Goal: Task Accomplishment & Management: Manage account settings

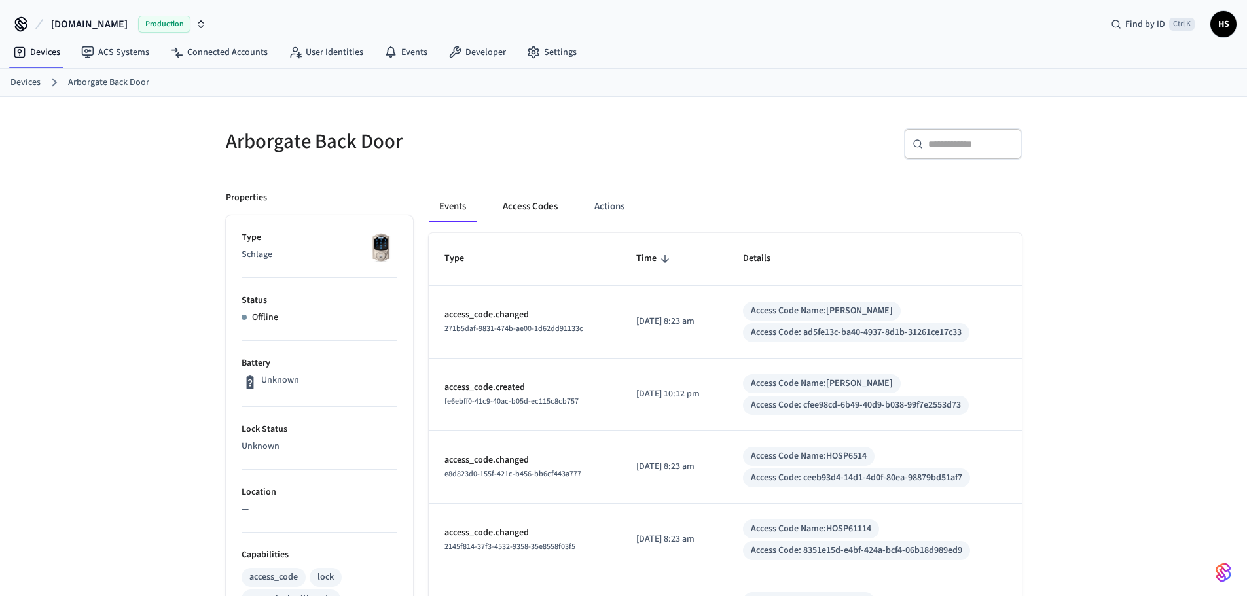
click at [507, 210] on button "Access Codes" at bounding box center [530, 206] width 76 height 31
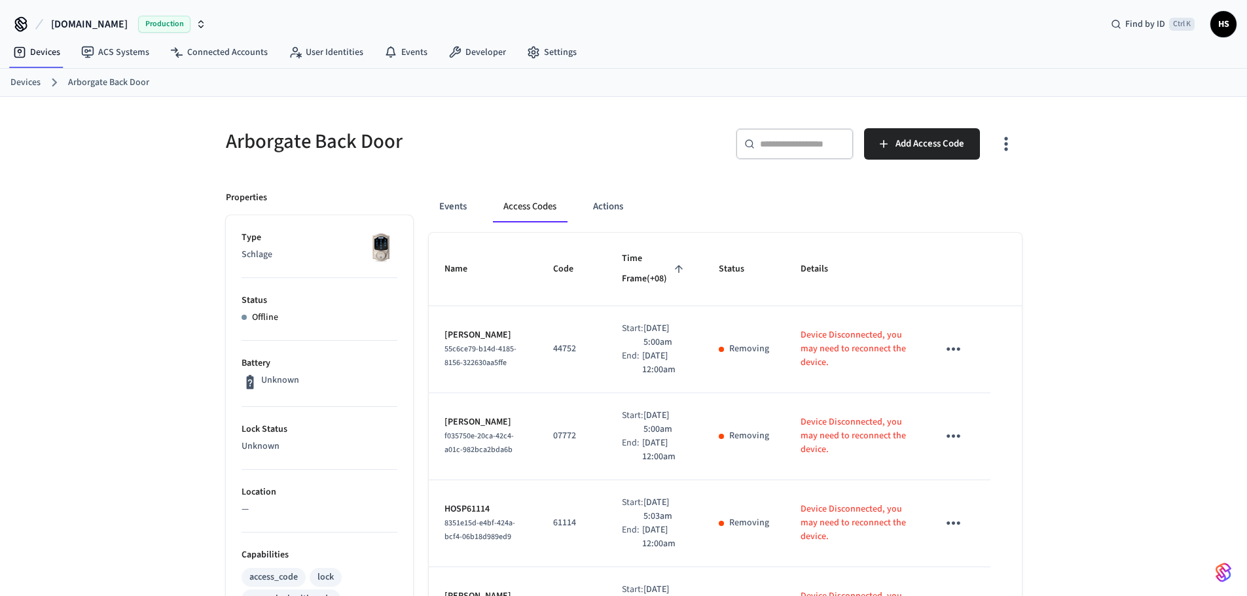
click at [989, 145] on div "​ ​ Add Access Code" at bounding box center [827, 149] width 390 height 42
click at [998, 145] on icon "button" at bounding box center [1006, 144] width 20 height 20
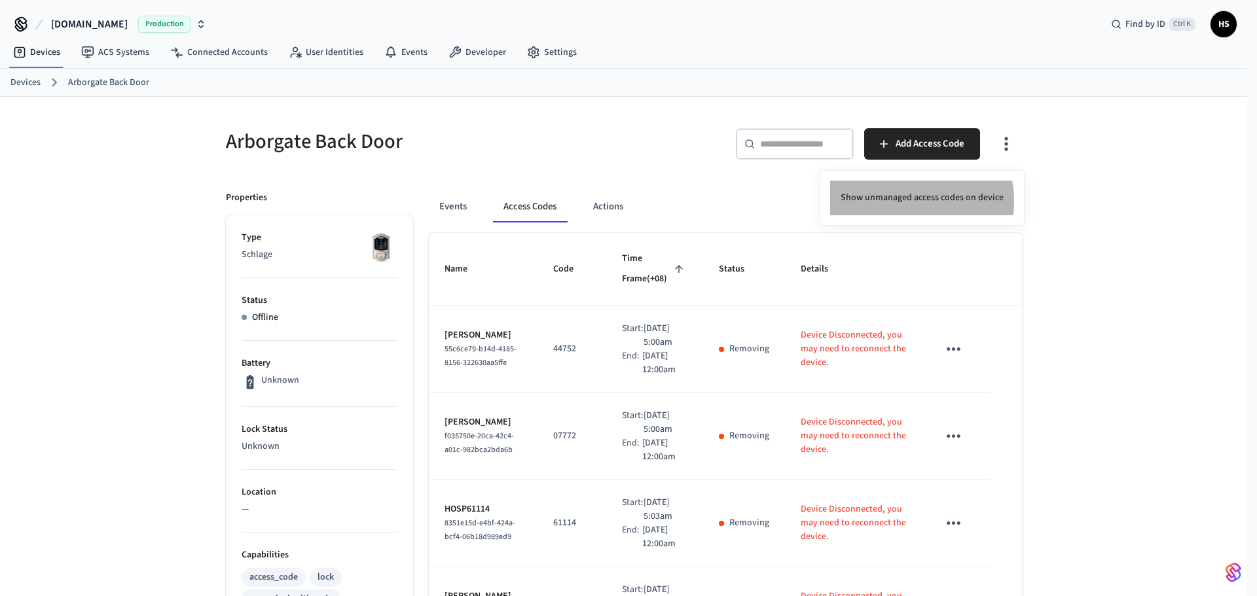
click at [910, 201] on li "Show unmanaged access codes on device" at bounding box center [922, 198] width 184 height 35
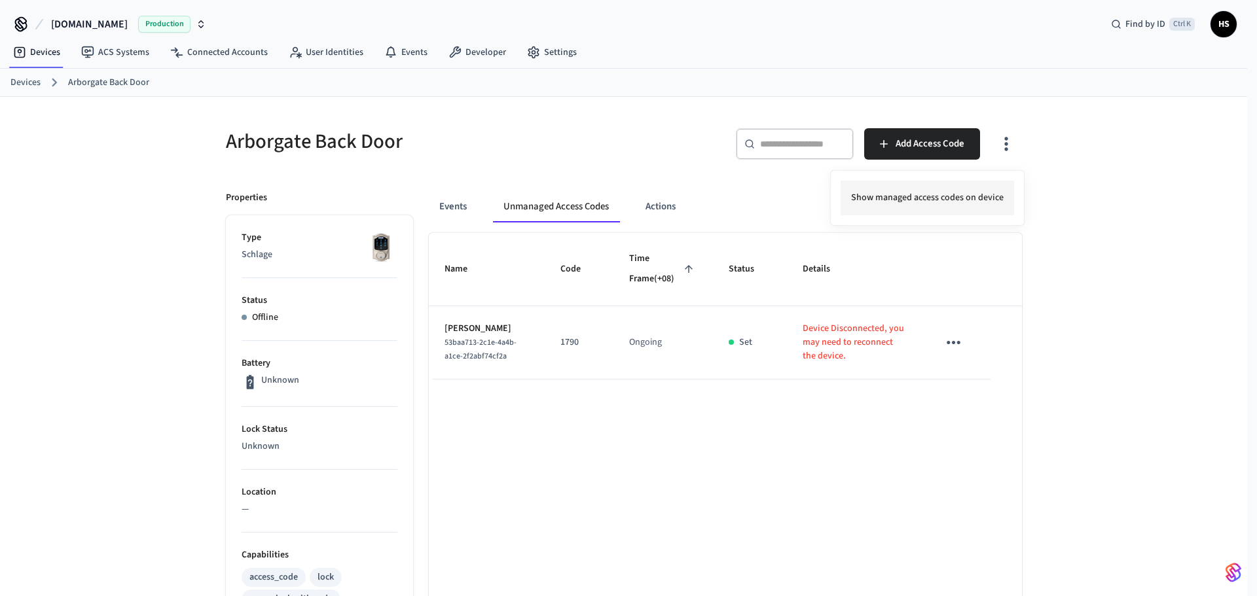
click at [895, 200] on li "Show managed access codes on device" at bounding box center [927, 198] width 173 height 35
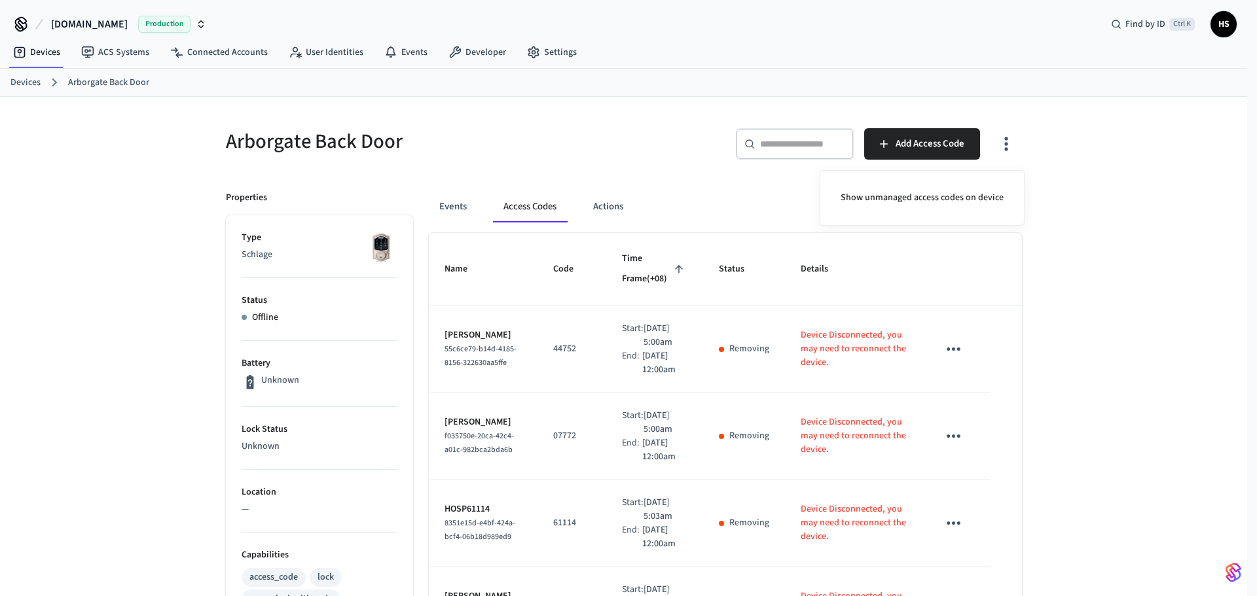
click at [532, 449] on div at bounding box center [628, 298] width 1257 height 596
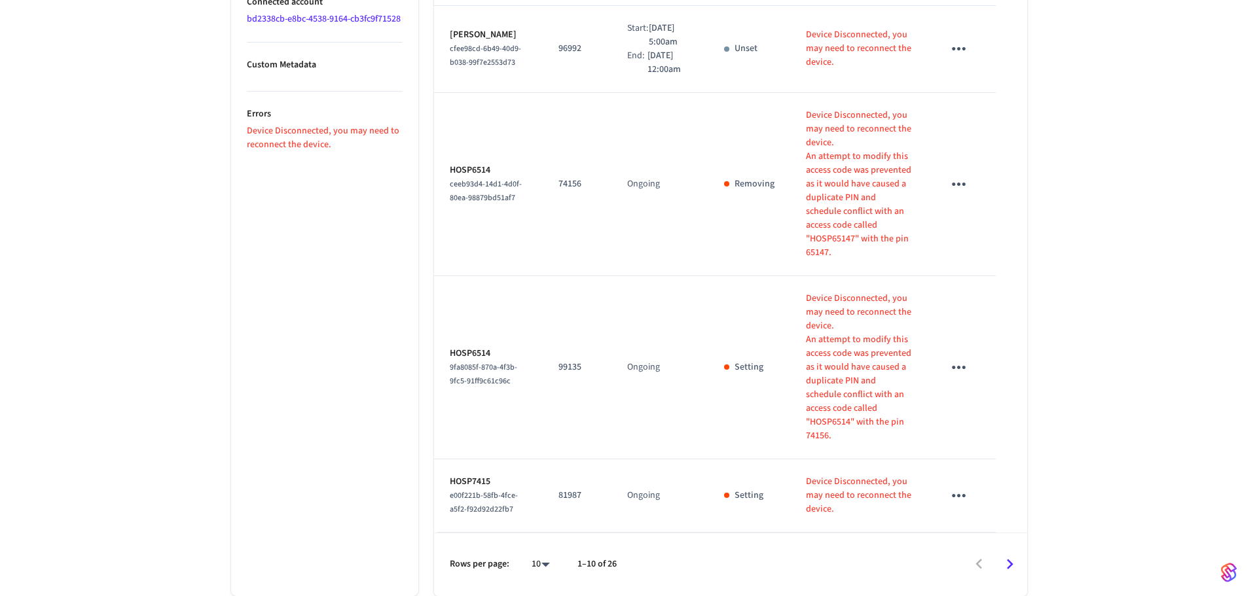
scroll to position [878, 0]
click at [527, 555] on li "All" at bounding box center [530, 558] width 35 height 35
type input "**"
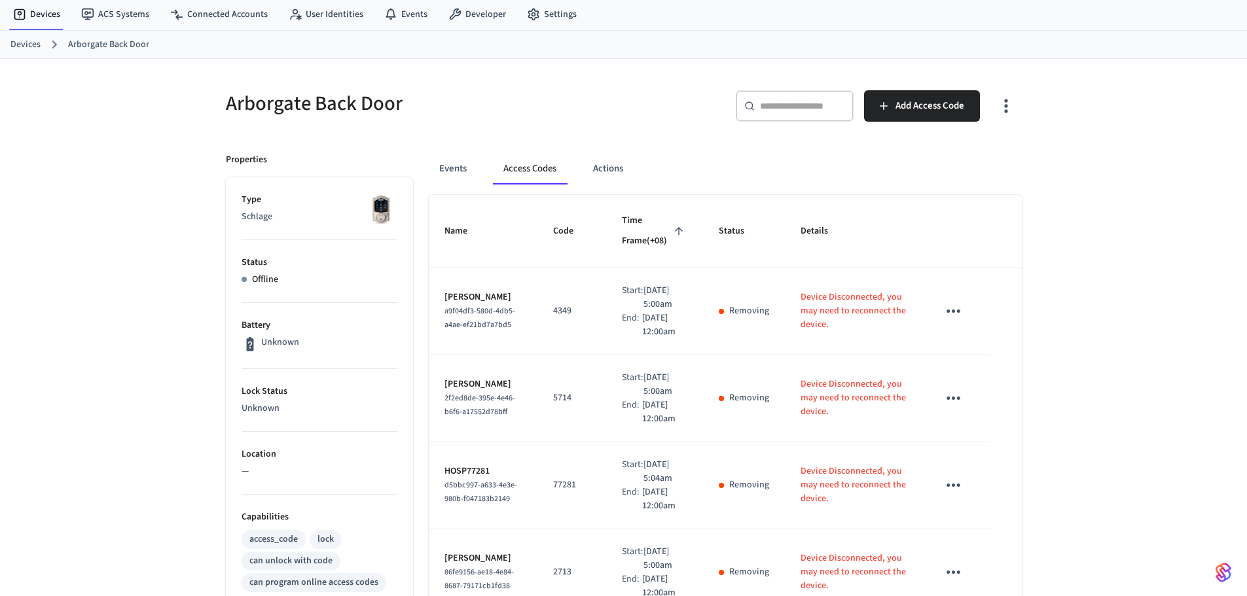
scroll to position [0, 0]
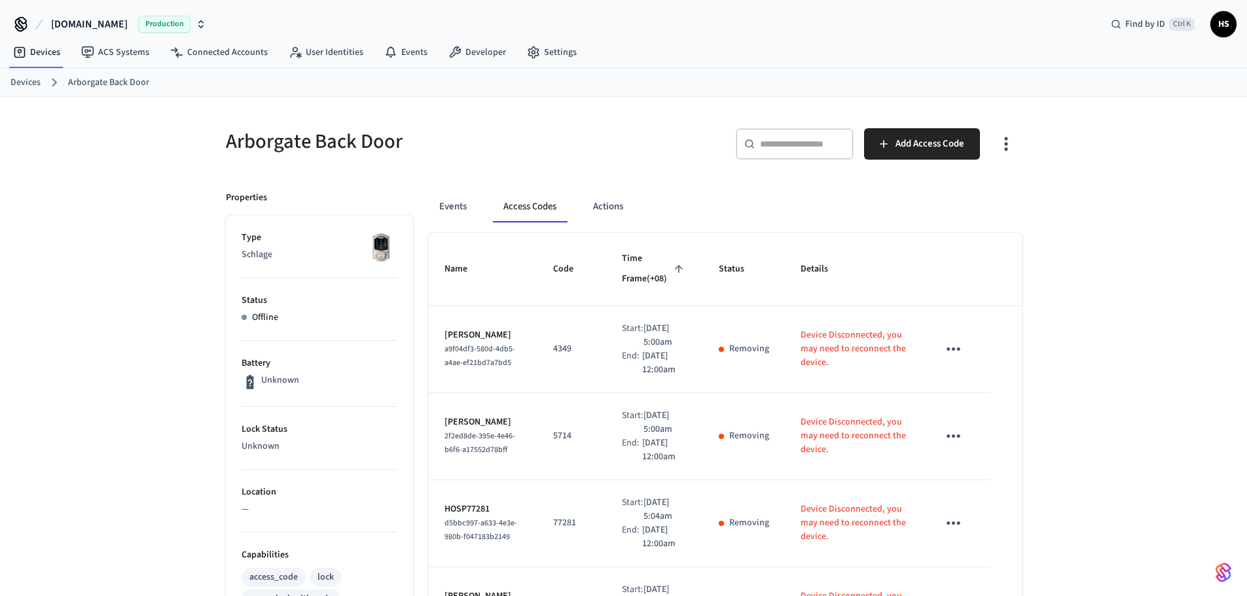
click at [1000, 160] on button "button" at bounding box center [1006, 144] width 31 height 52
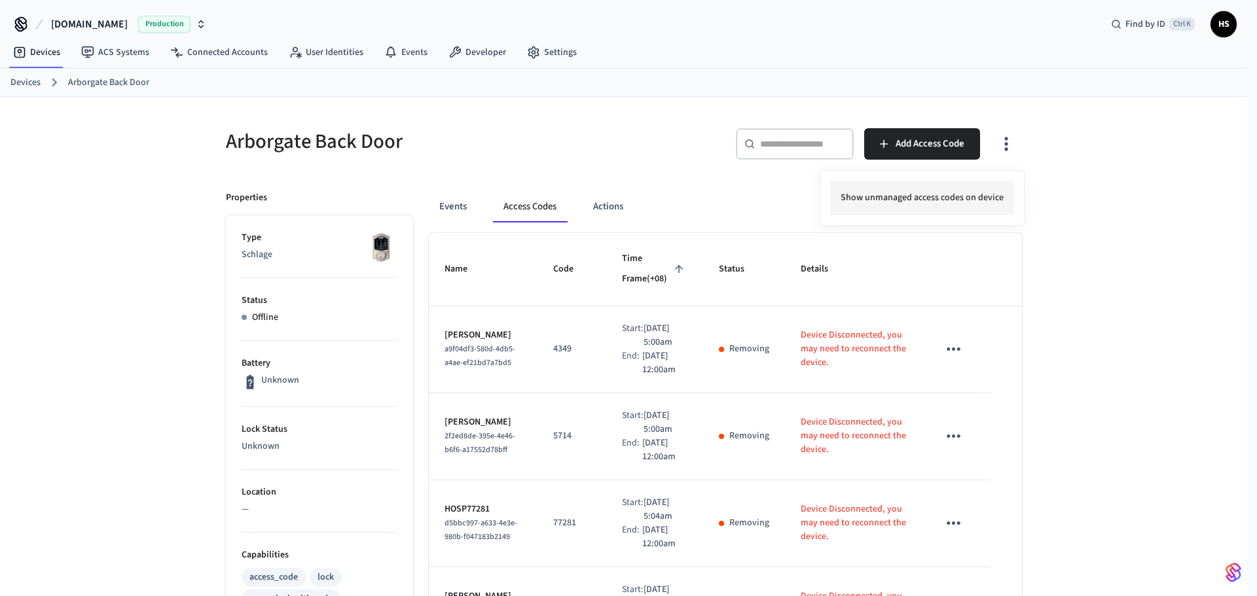
click at [966, 183] on li "Show unmanaged access codes on device" at bounding box center [922, 198] width 184 height 35
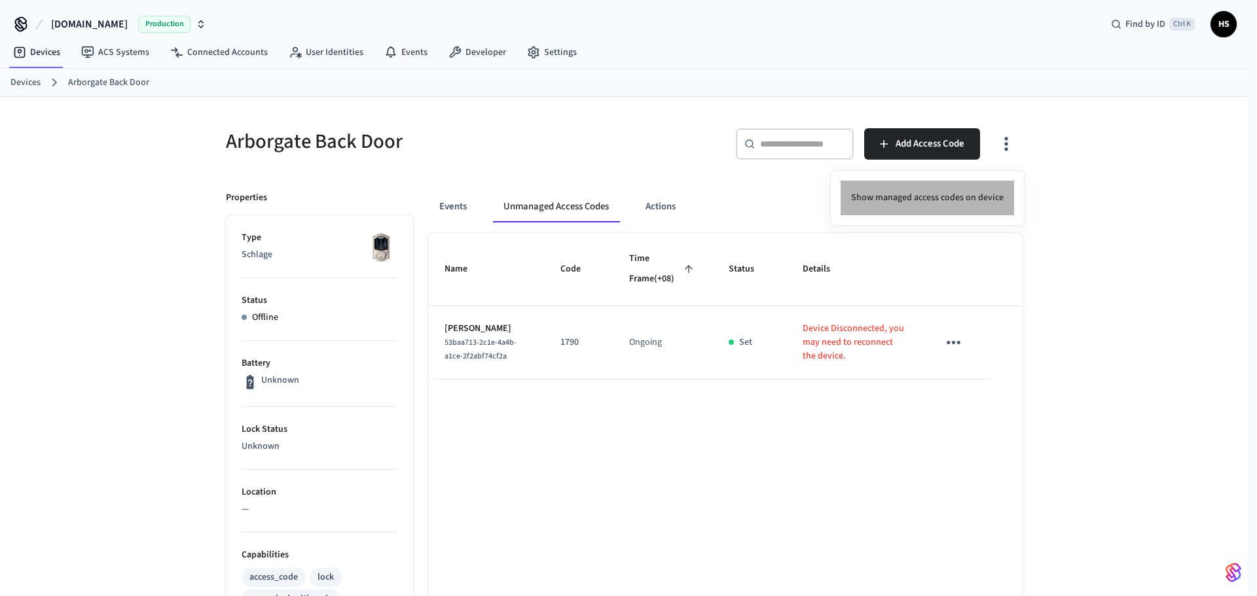
click at [952, 192] on li "Show managed access codes on device" at bounding box center [927, 198] width 173 height 35
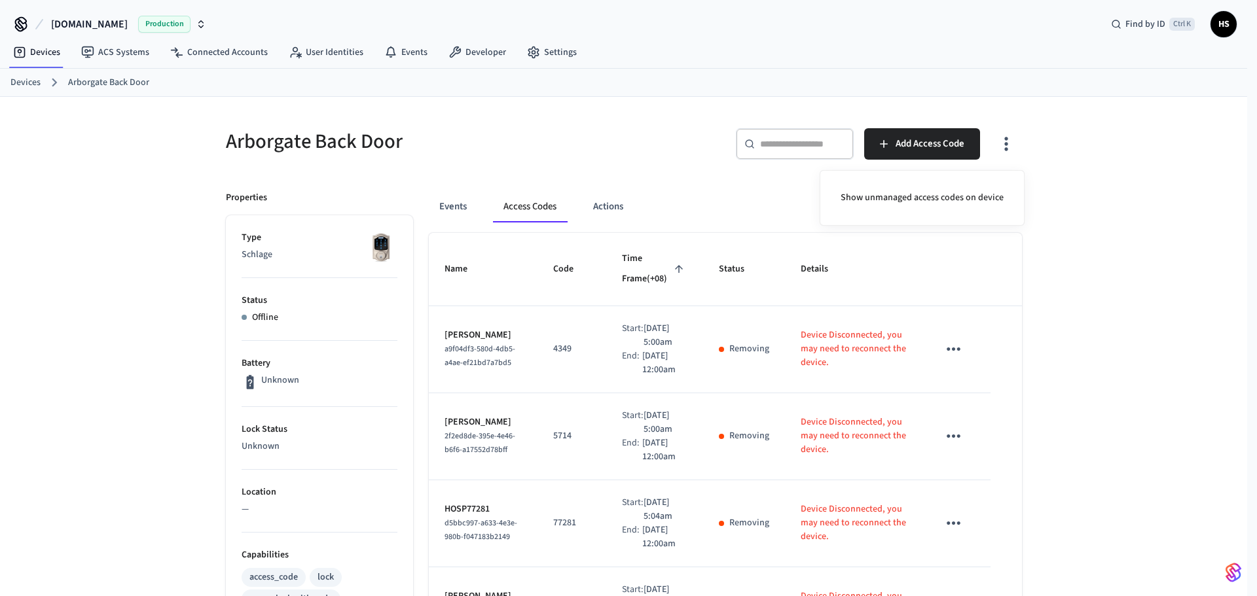
click at [624, 298] on div at bounding box center [628, 298] width 1257 height 596
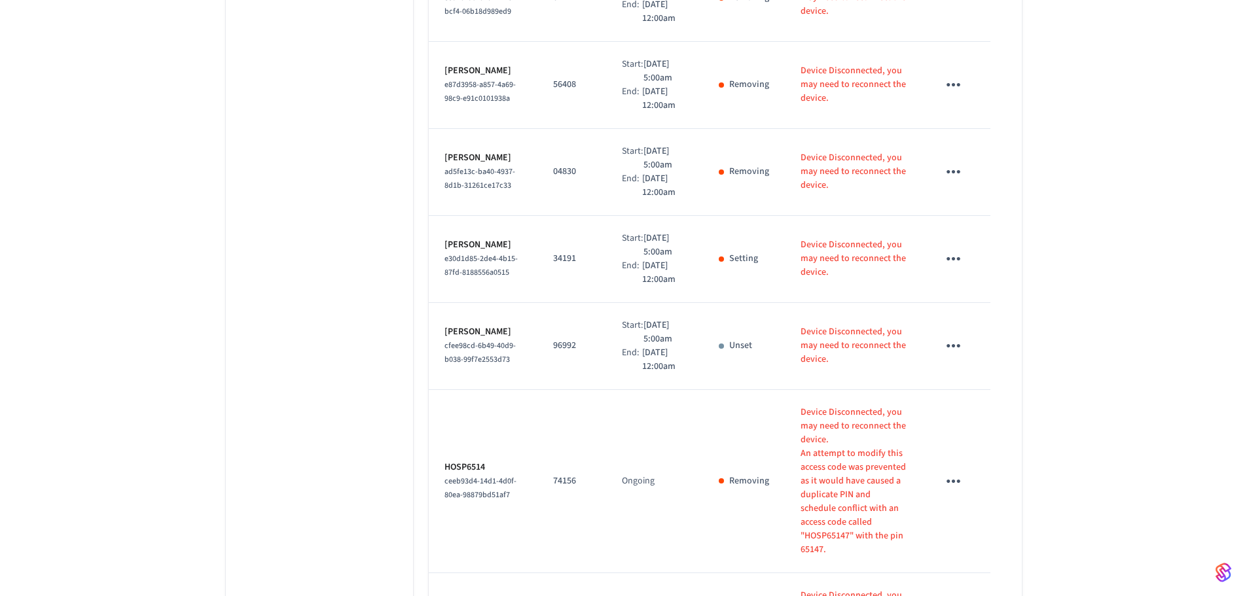
scroll to position [2095, 0]
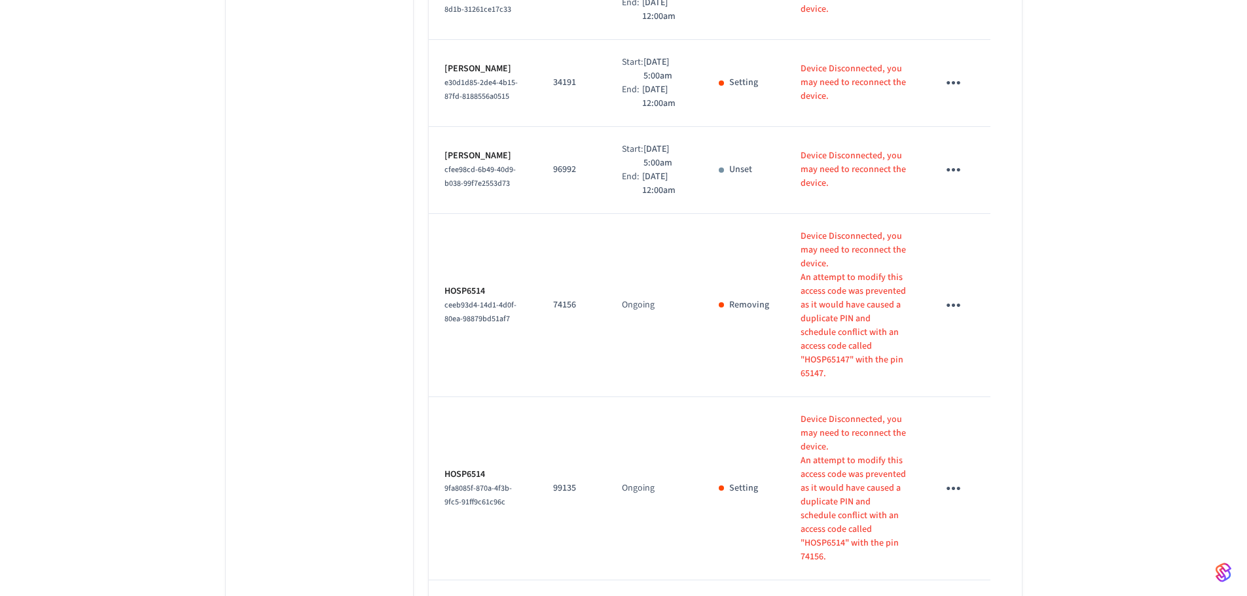
click at [677, 344] on td "Ongoing" at bounding box center [655, 305] width 98 height 183
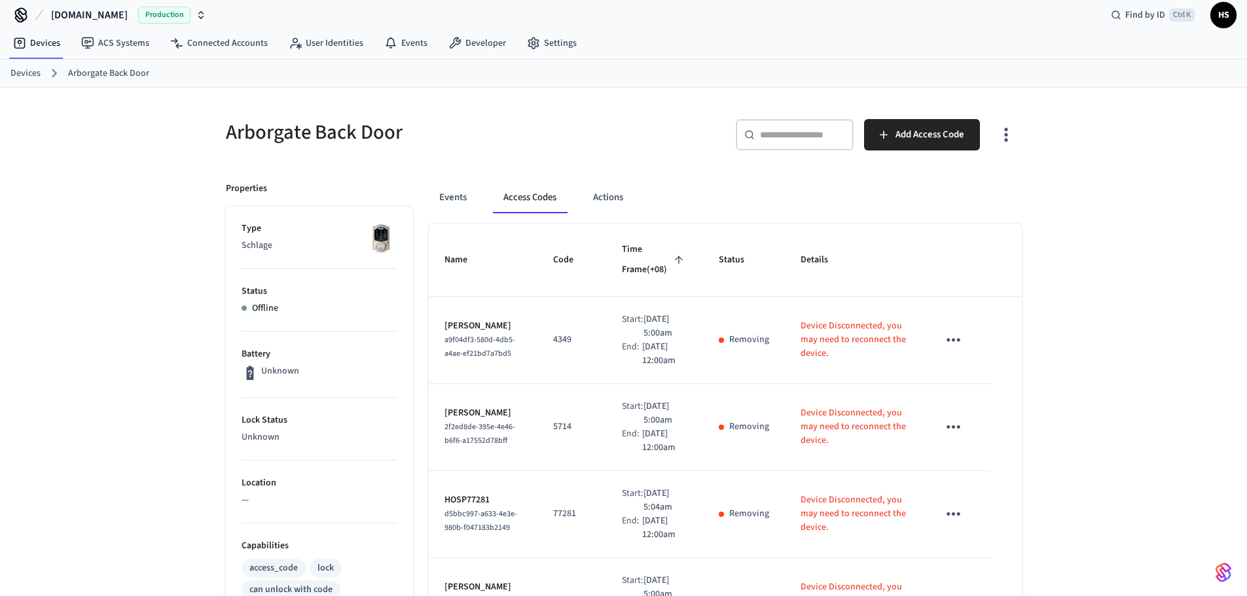
scroll to position [0, 0]
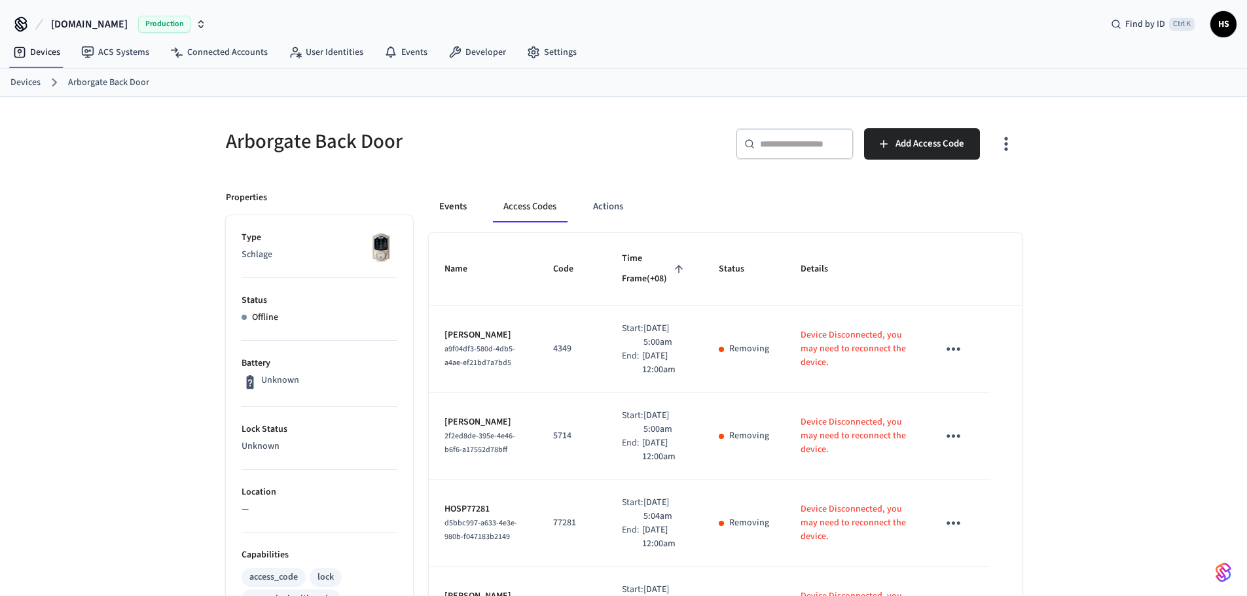
click at [462, 204] on button "Events" at bounding box center [453, 206] width 48 height 31
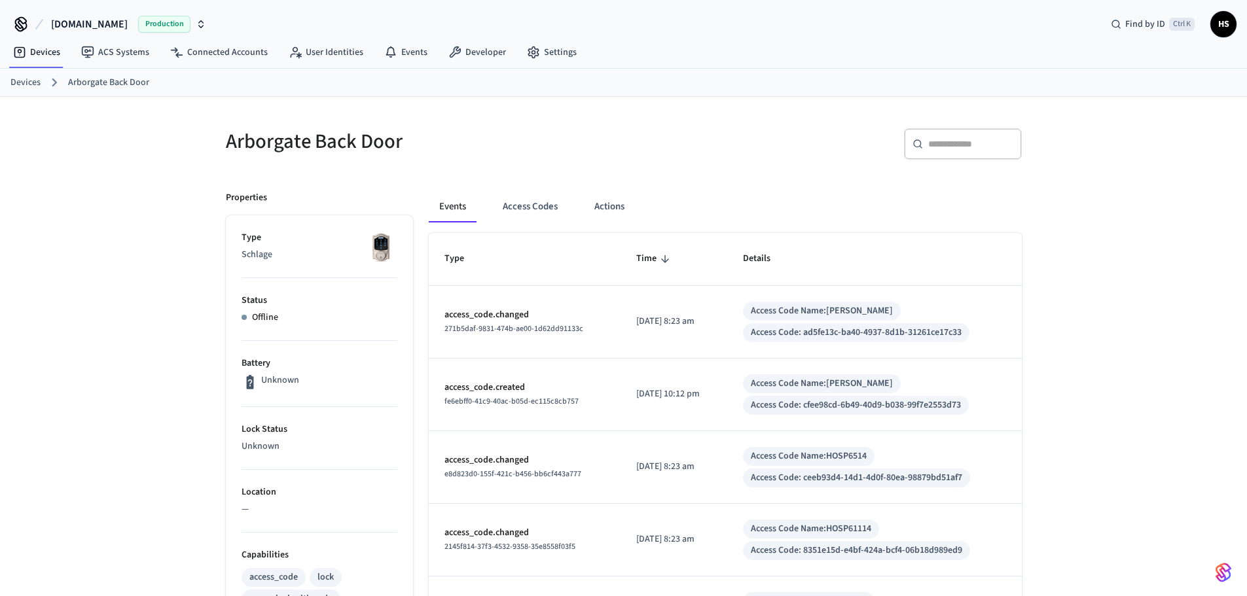
click at [950, 155] on div "​ ​" at bounding box center [963, 143] width 118 height 31
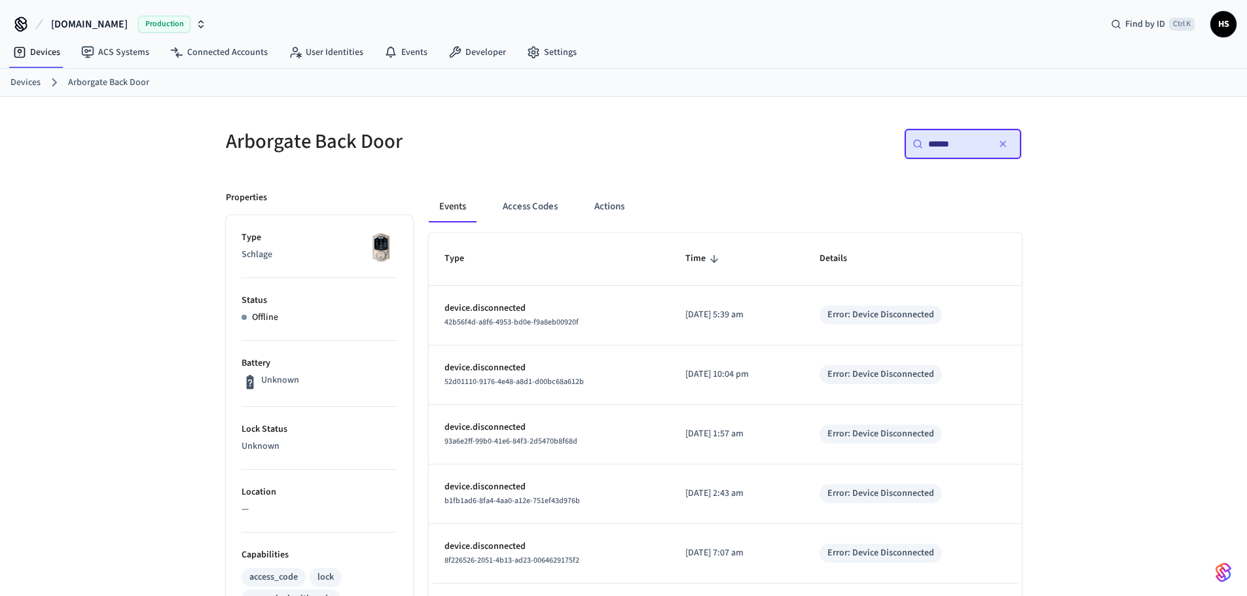
type input "******"
click at [1158, 412] on div "Arborgate Back Door ​ ****** ​ Properties Type Schlage Status Offline Battery U…" at bounding box center [623, 544] width 1247 height 894
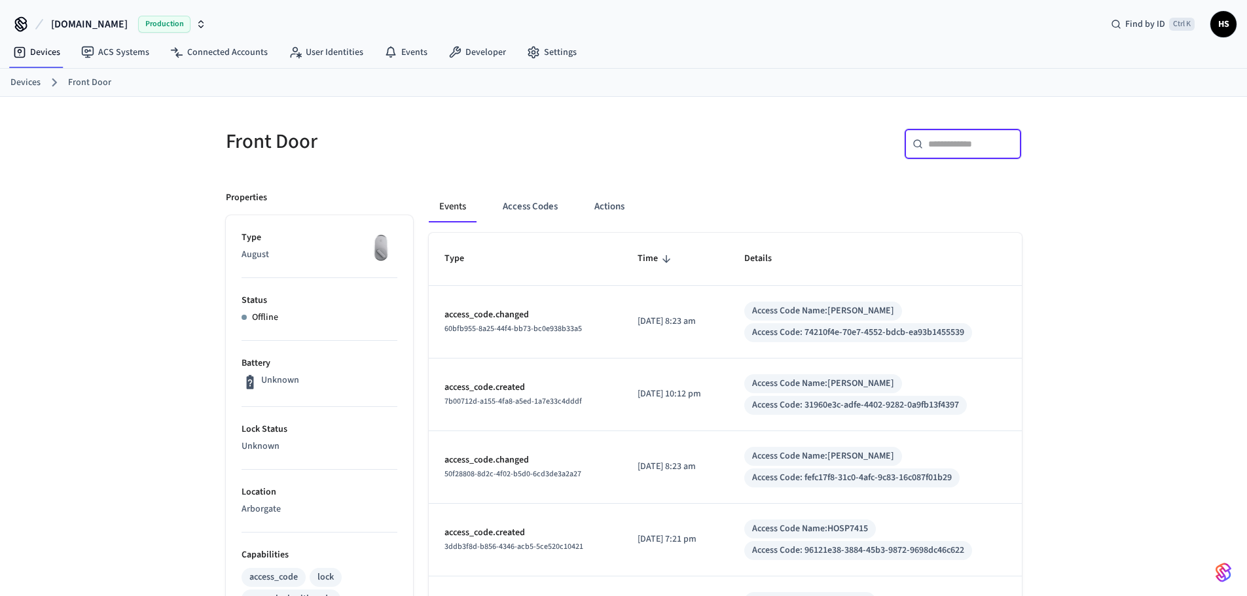
click at [958, 143] on input "text" at bounding box center [970, 143] width 85 height 13
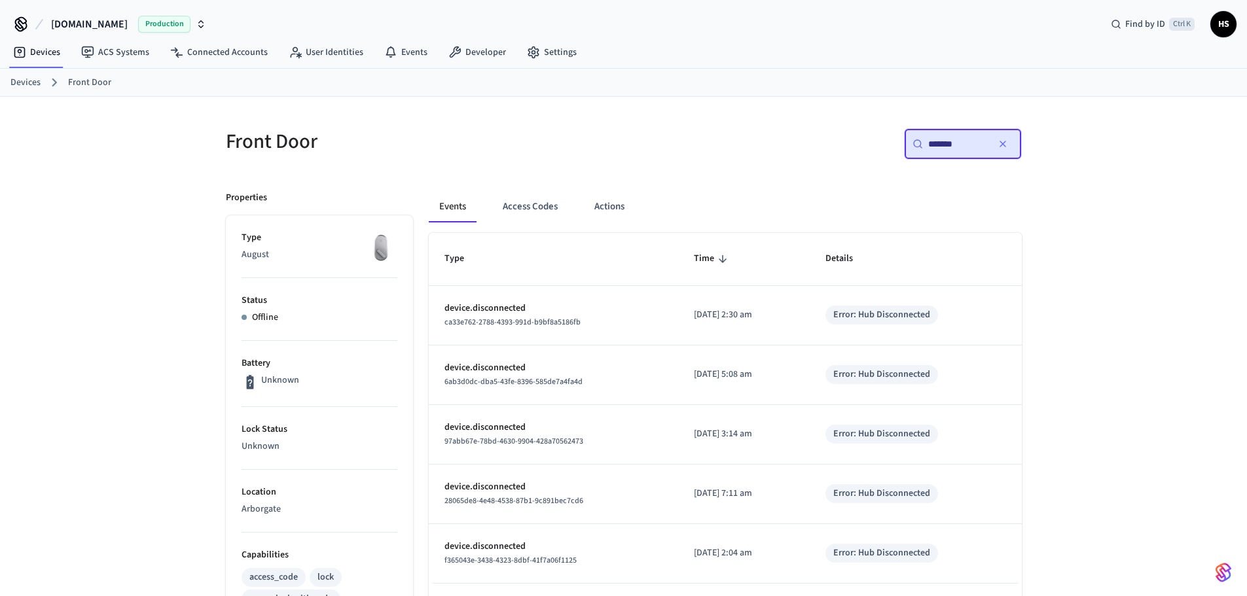
type input "*******"
drag, startPoint x: 1174, startPoint y: 365, endPoint x: 1170, endPoint y: 355, distance: 10.6
click at [1172, 363] on div "Front Door ​ ******* ​ Properties Type August Status Offline Battery Unknown Lo…" at bounding box center [623, 550] width 1247 height 907
click at [559, 202] on button "Access Codes" at bounding box center [530, 206] width 76 height 31
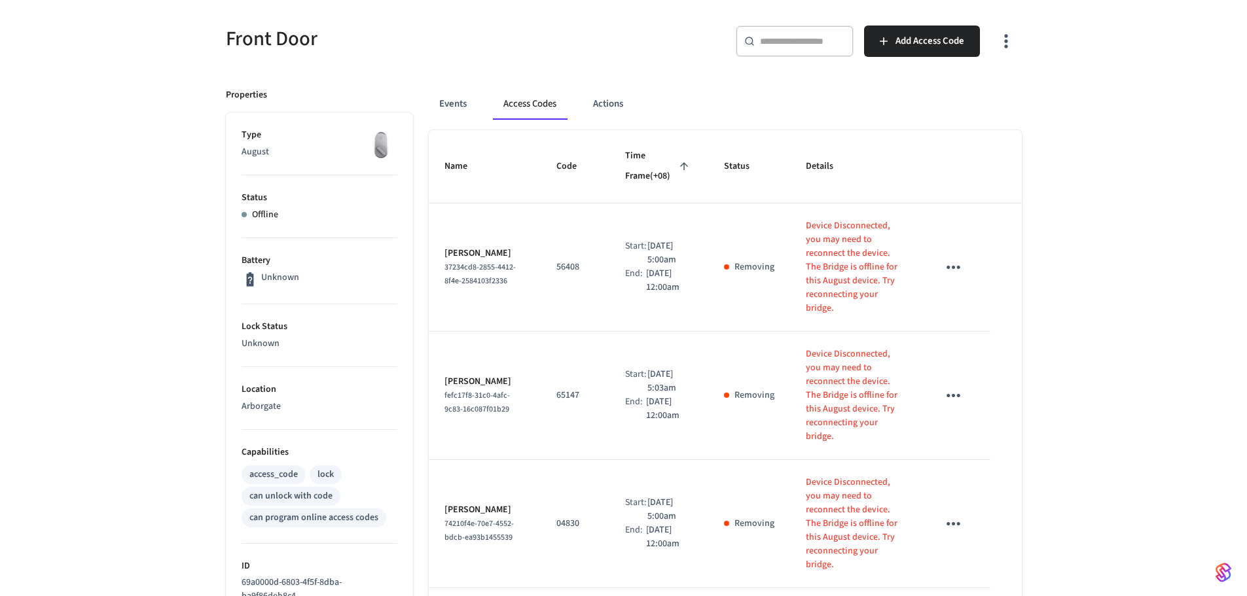
scroll to position [65, 0]
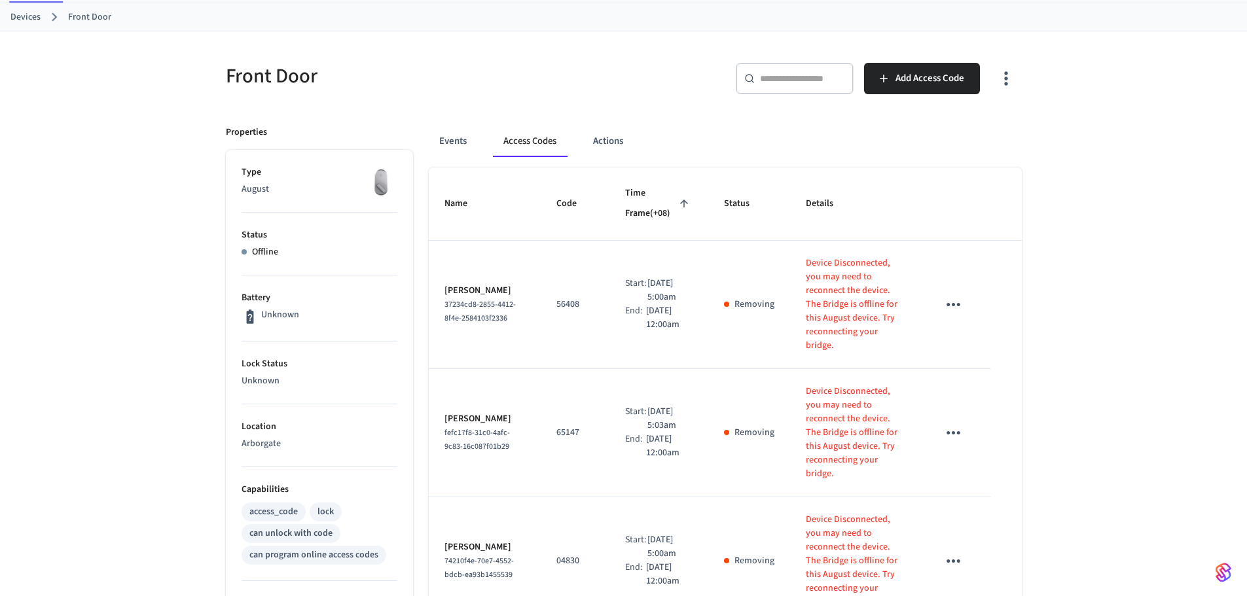
click at [993, 91] on button "button" at bounding box center [1006, 78] width 31 height 52
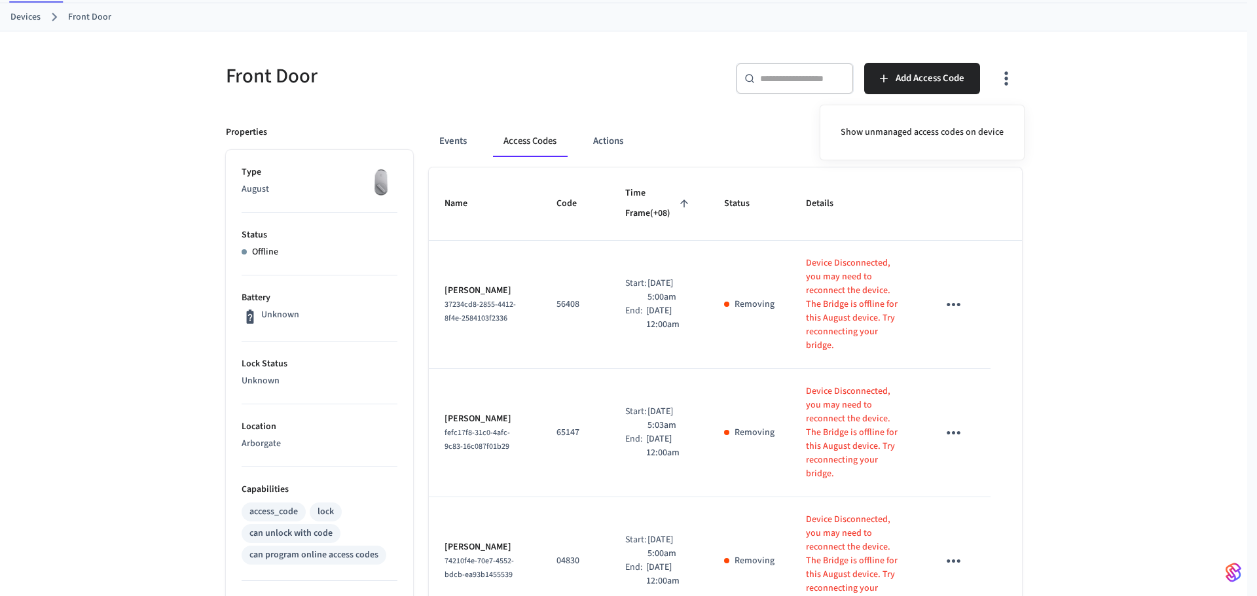
click at [1000, 81] on div at bounding box center [628, 298] width 1257 height 596
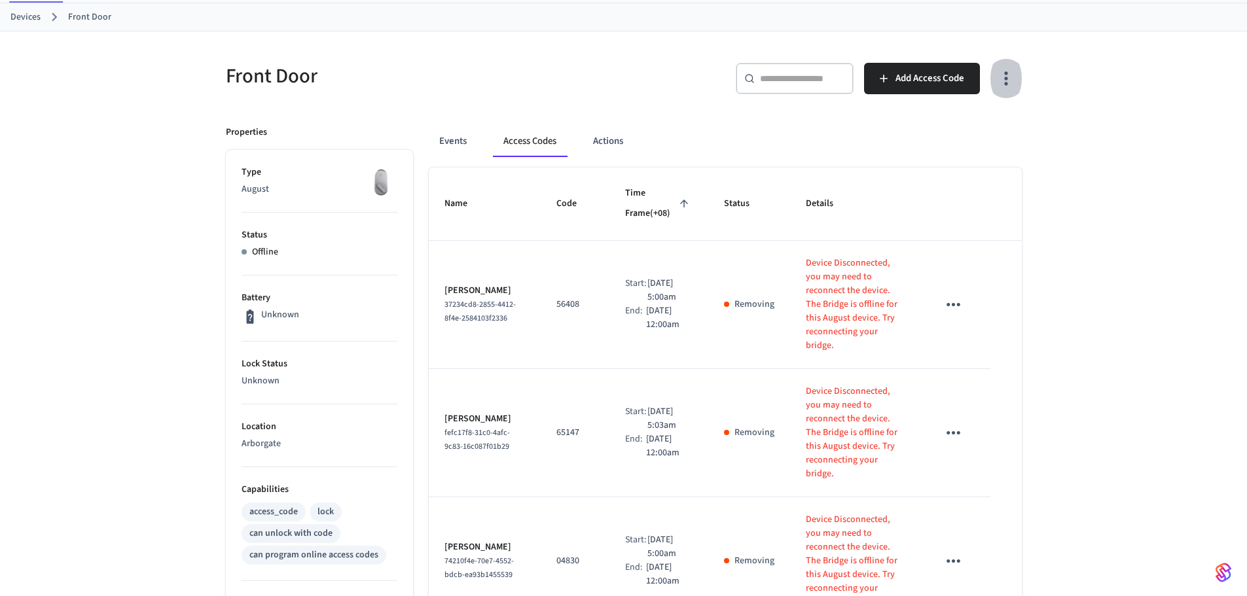
click at [994, 82] on button "button" at bounding box center [1006, 78] width 31 height 52
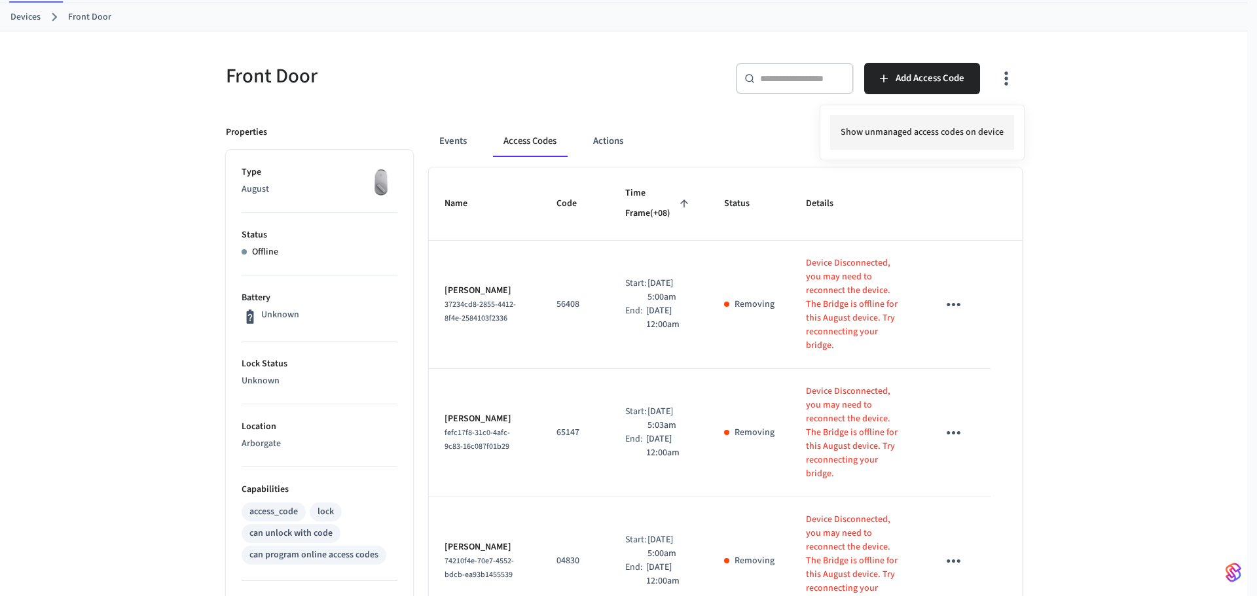
click at [943, 120] on li "Show unmanaged access codes on device" at bounding box center [922, 132] width 184 height 35
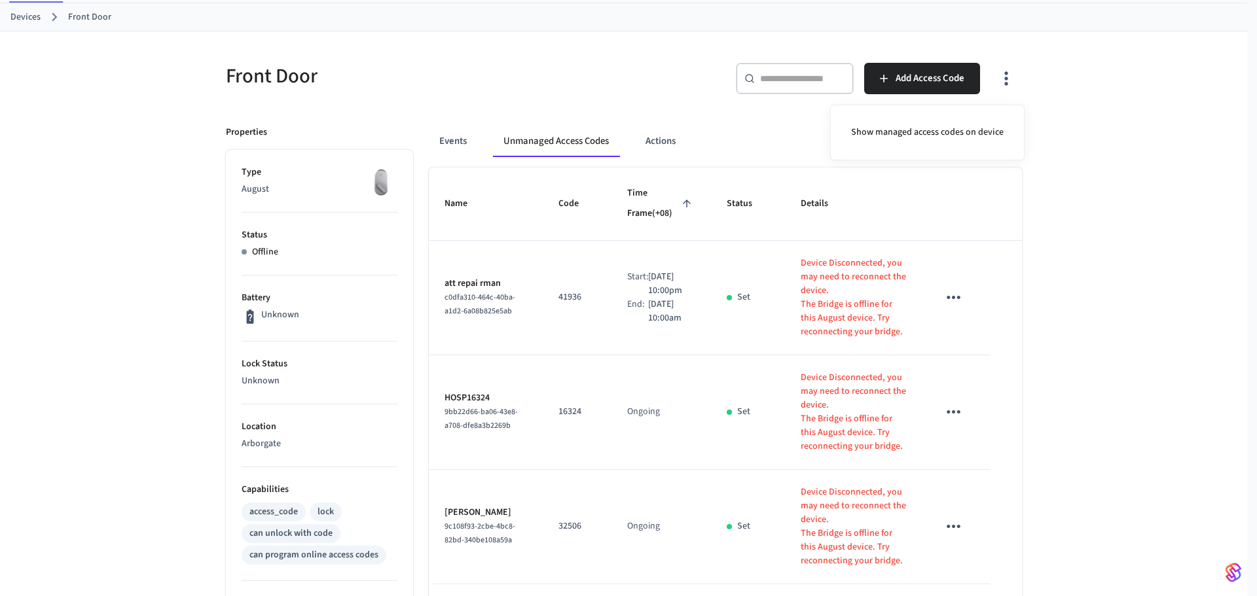
click at [712, 290] on div at bounding box center [628, 298] width 1257 height 596
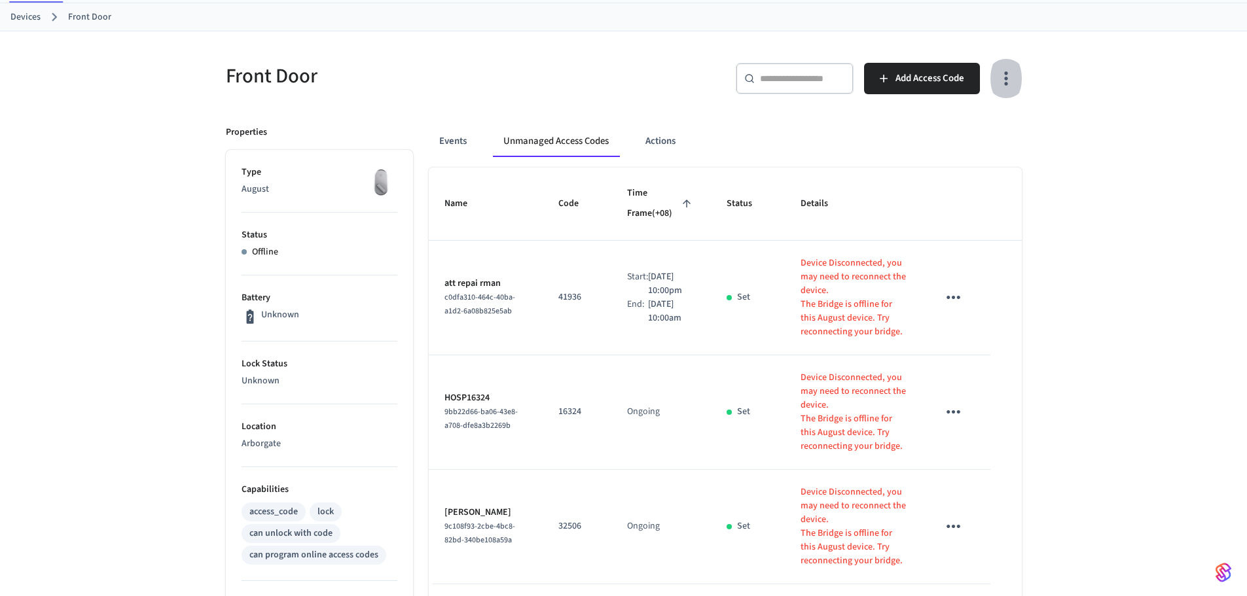
click at [1002, 80] on icon "button" at bounding box center [1006, 78] width 20 height 20
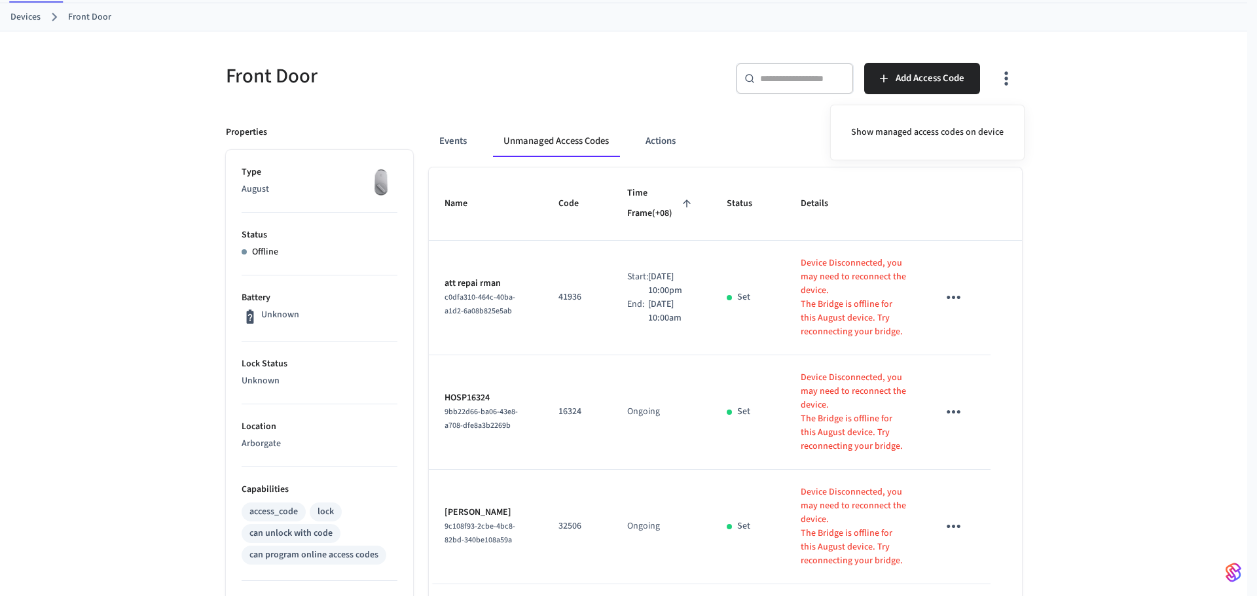
click at [947, 110] on div "Show managed access codes on device" at bounding box center [927, 133] width 194 height 56
click at [943, 122] on li "Show managed access codes on device" at bounding box center [927, 132] width 173 height 35
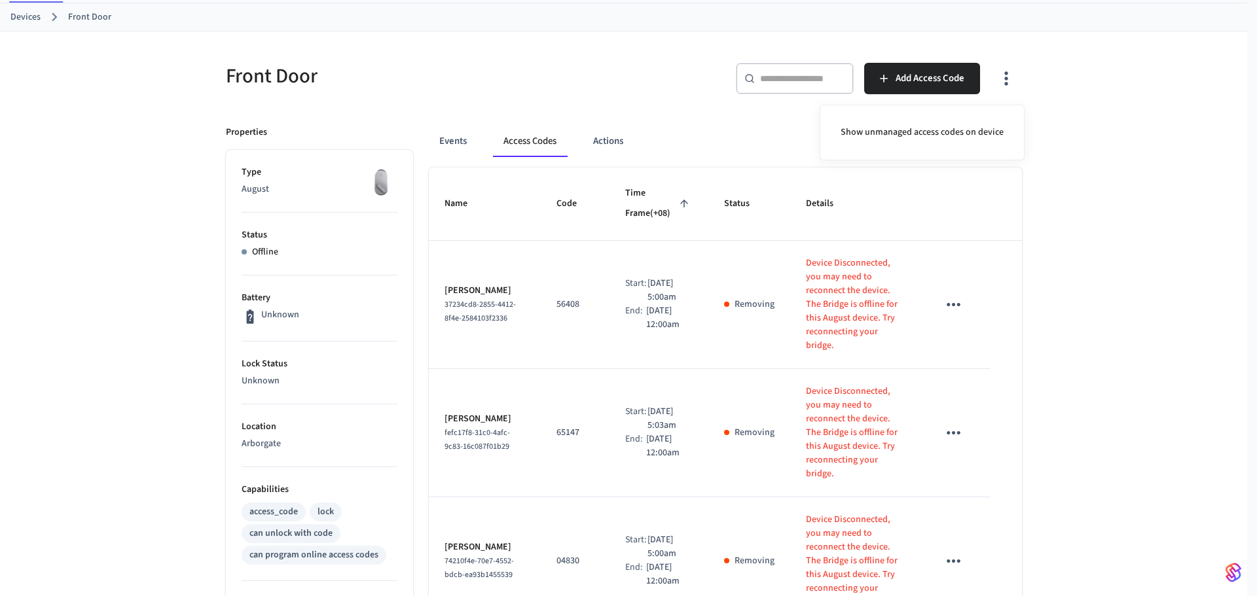
click at [484, 388] on div at bounding box center [628, 298] width 1257 height 596
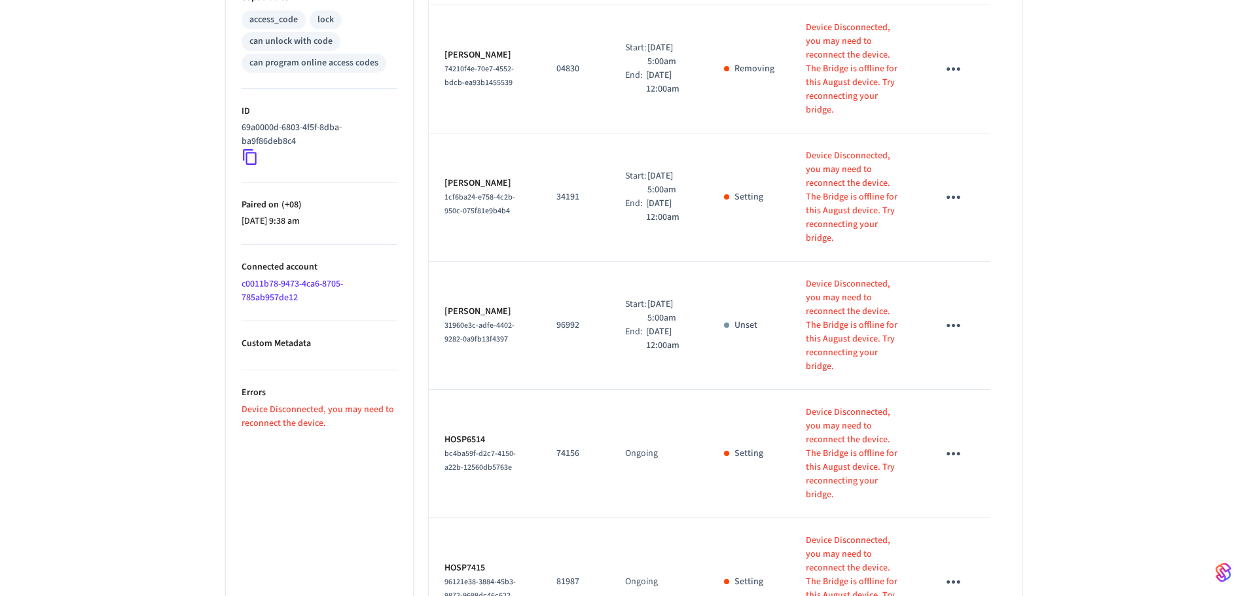
scroll to position [575, 0]
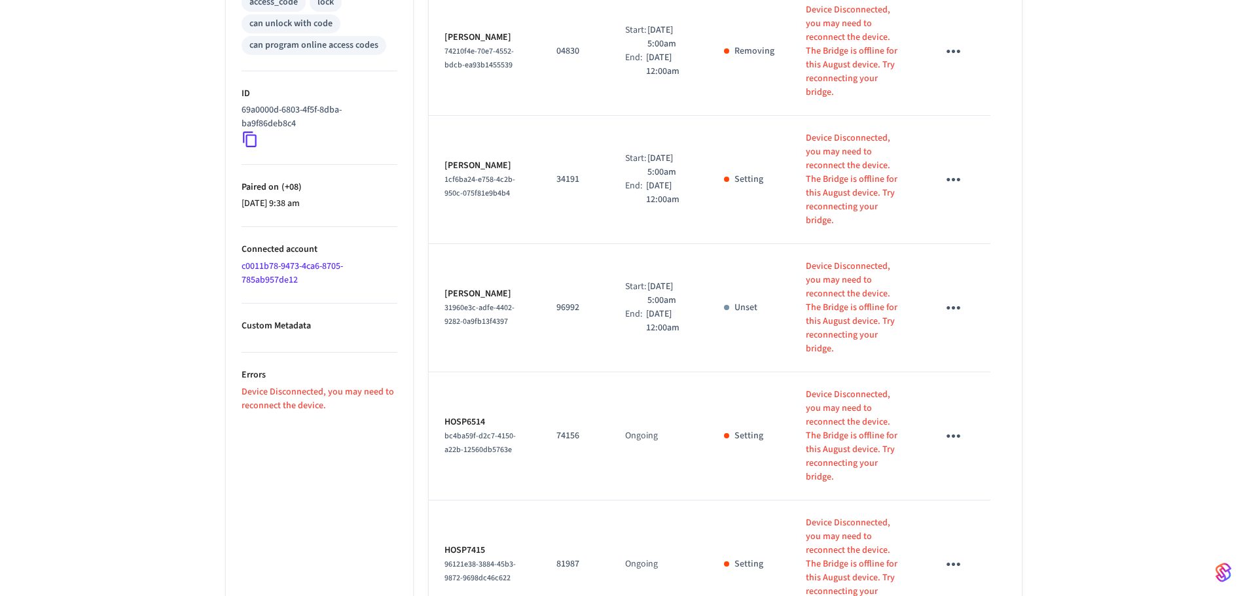
click at [536, 567] on body "[DOMAIN_NAME] Production Find by ID Ctrl K HS Devices ACS Systems Connected Acc…" at bounding box center [623, 59] width 1247 height 1268
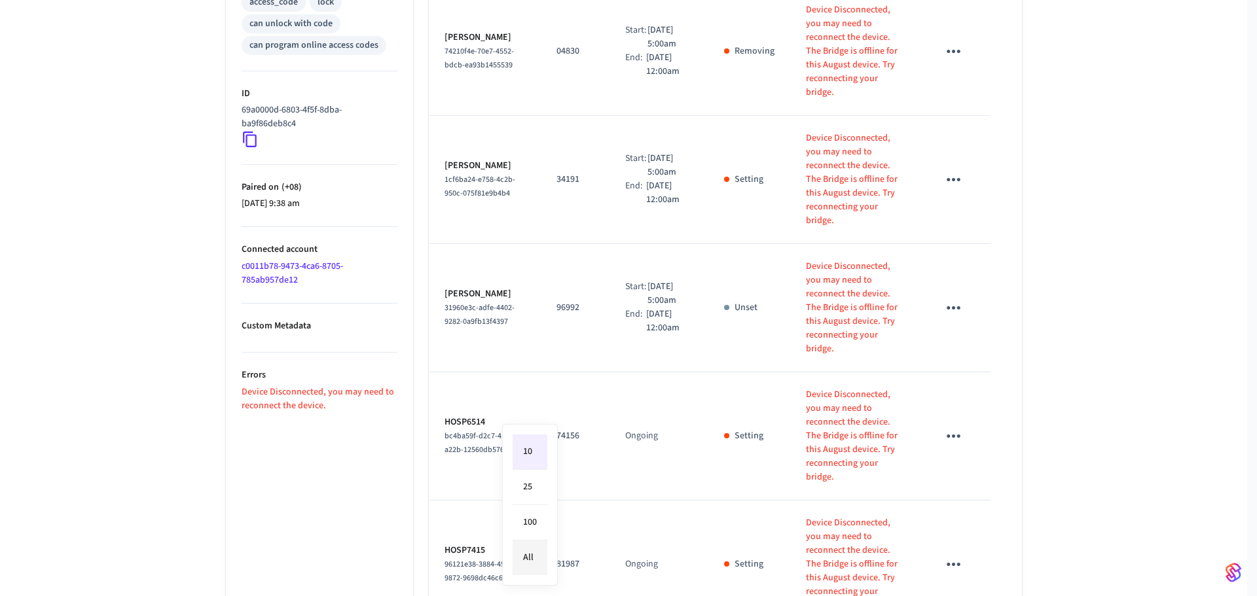
click at [528, 557] on li "All" at bounding box center [530, 558] width 35 height 35
type input "**"
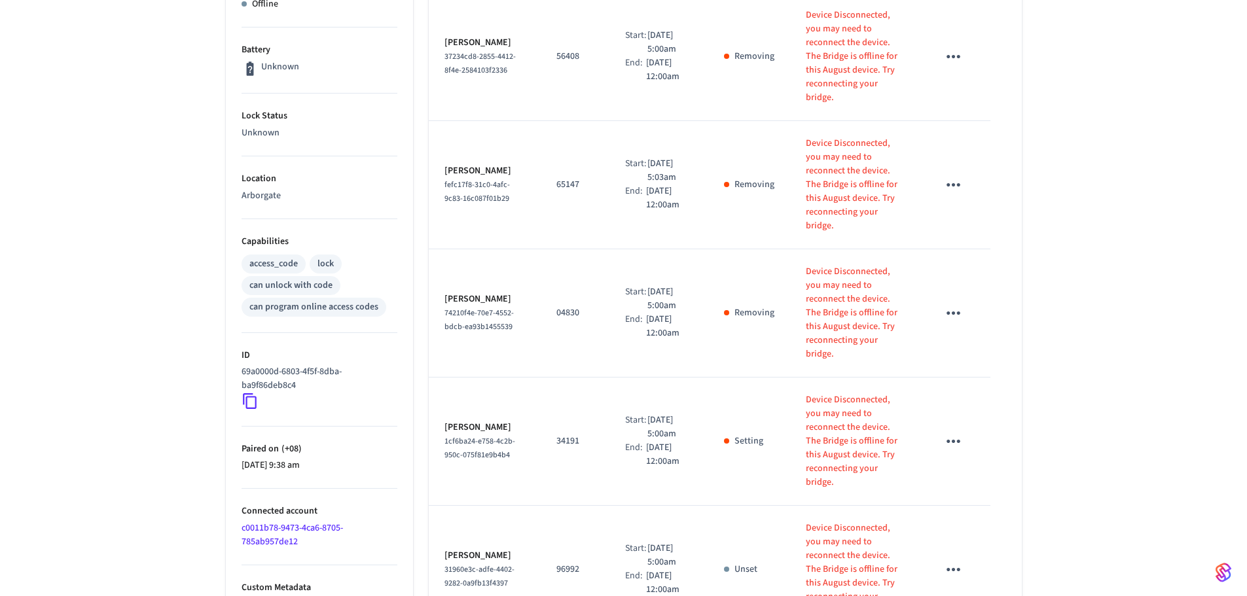
scroll to position [0, 0]
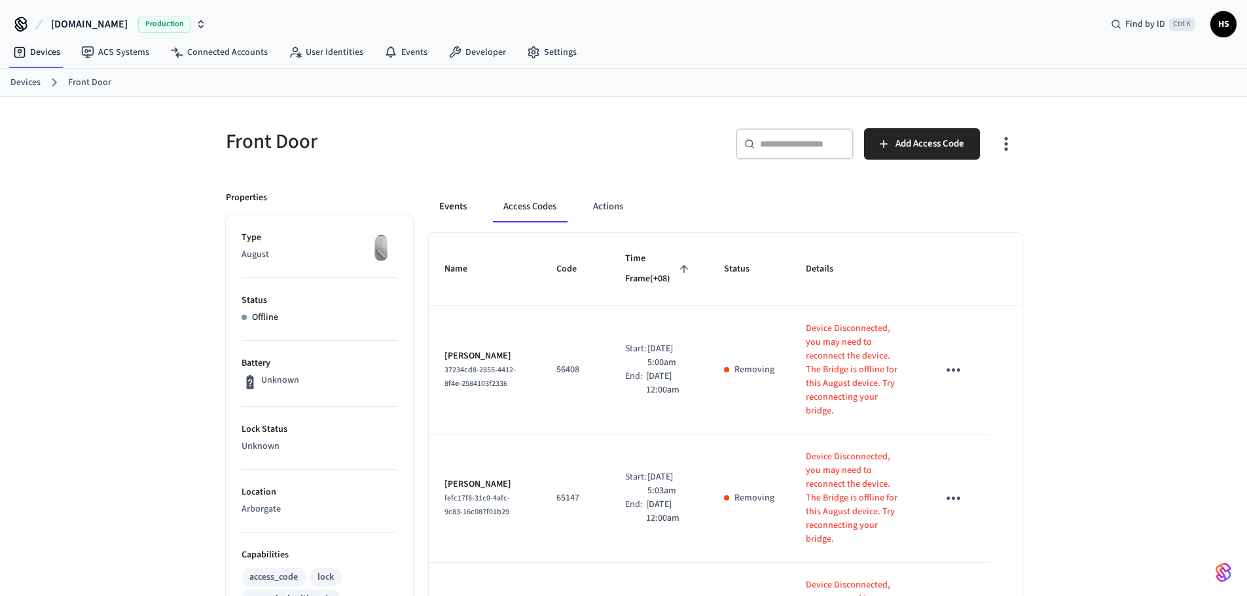
click at [451, 211] on button "Events" at bounding box center [453, 206] width 48 height 31
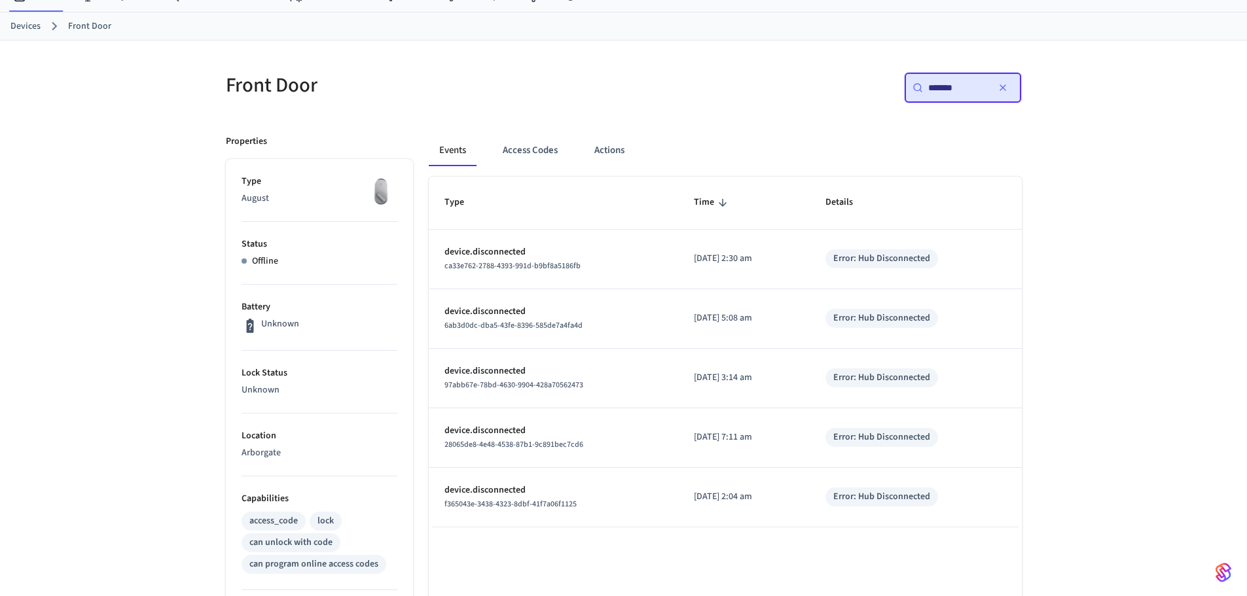
scroll to position [65, 0]
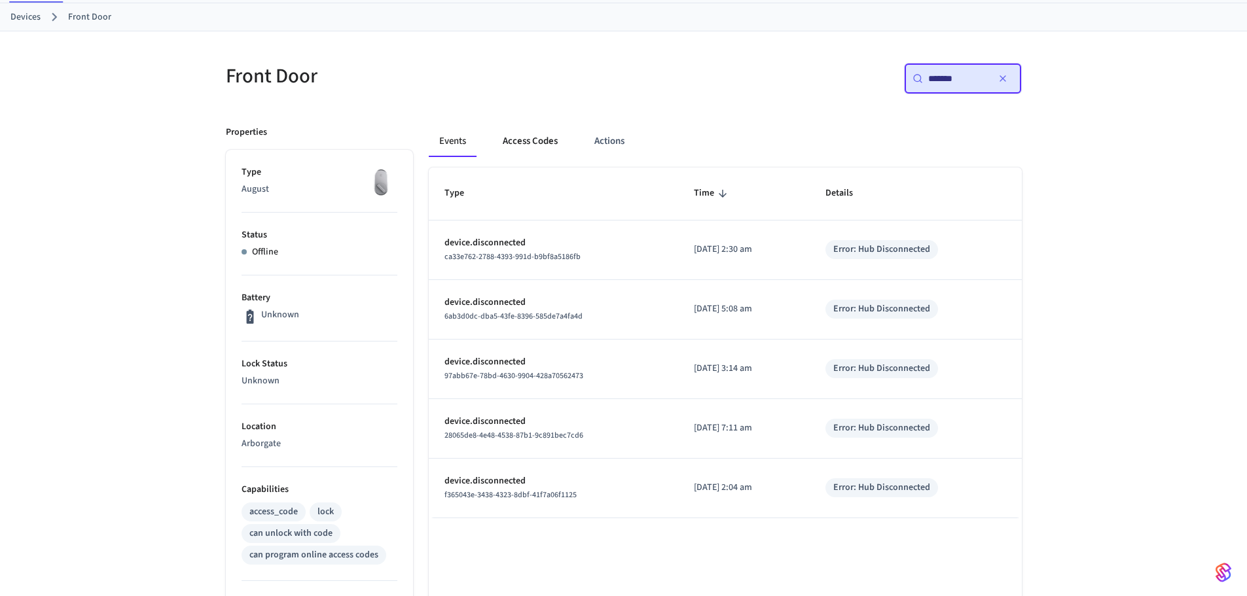
click at [549, 148] on button "Access Codes" at bounding box center [530, 141] width 76 height 31
